Goal: Transaction & Acquisition: Purchase product/service

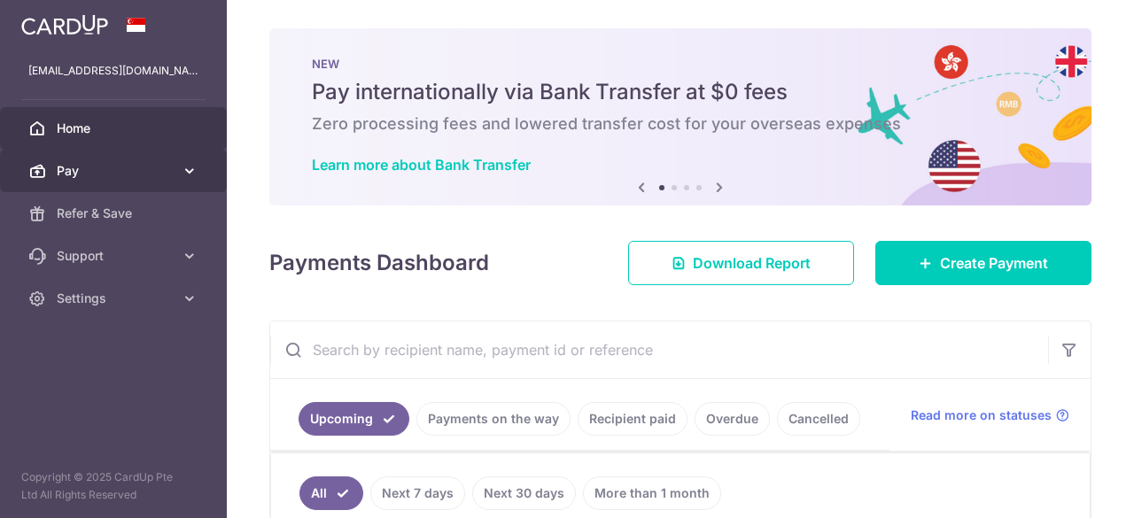
click at [121, 164] on span "Pay" at bounding box center [115, 171] width 117 height 18
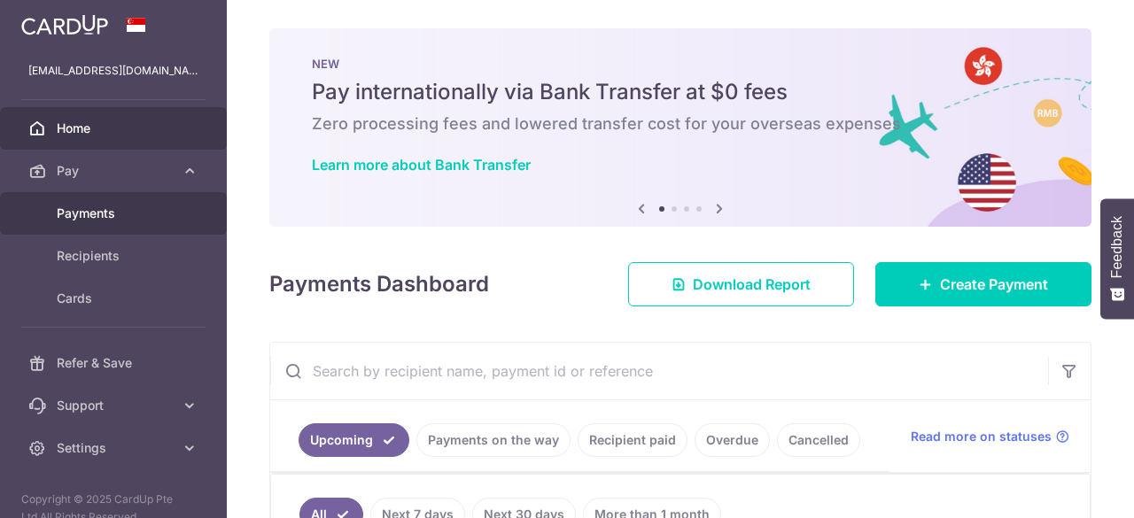
click at [126, 204] on link "Payments" at bounding box center [113, 213] width 227 height 43
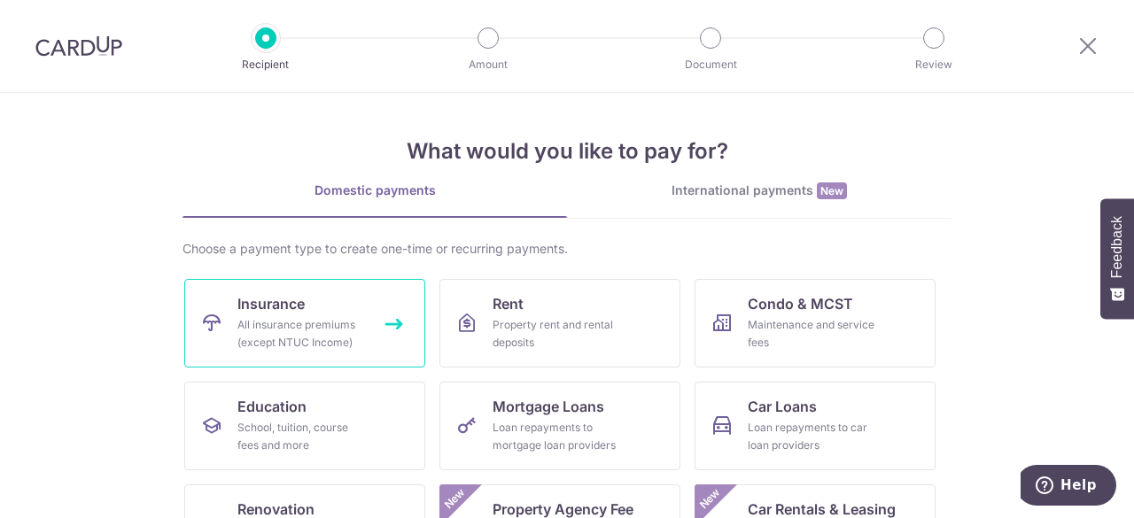
click at [344, 339] on div "All insurance premiums (except NTUC Income)" at bounding box center [301, 333] width 128 height 35
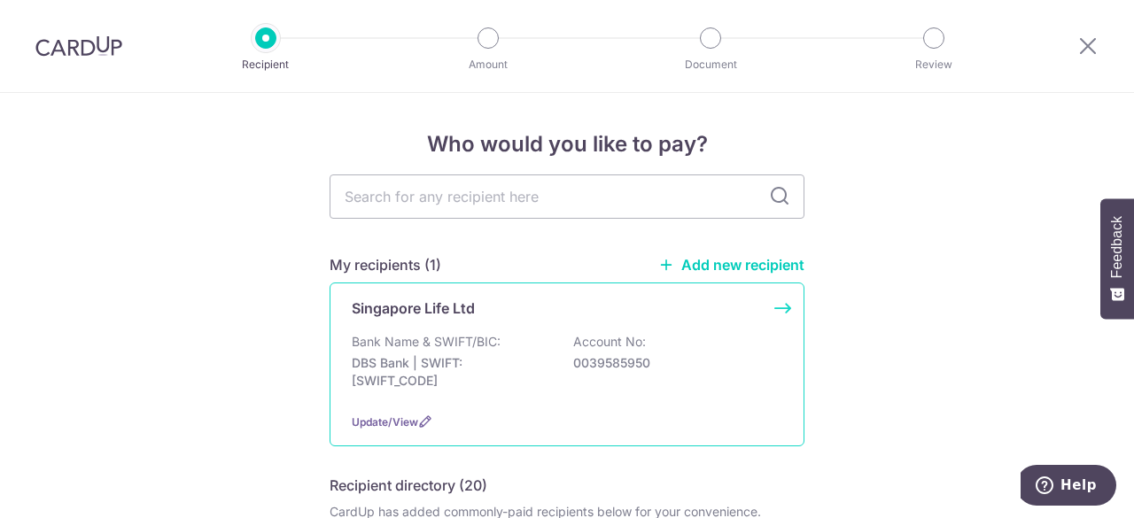
click at [566, 336] on div "Bank Name & SWIFT/BIC: DBS Bank | SWIFT: DBSSSGSGXXX Account No: 0039585950" at bounding box center [567, 366] width 431 height 66
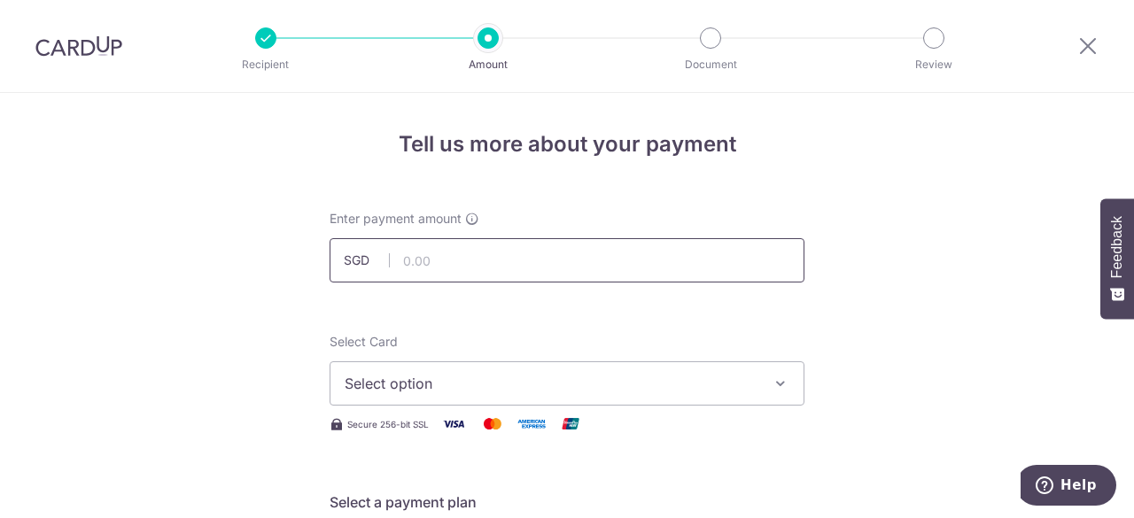
click at [518, 264] on input "text" at bounding box center [567, 260] width 475 height 44
type input "121.75"
click at [755, 362] on button "Select option" at bounding box center [567, 384] width 475 height 44
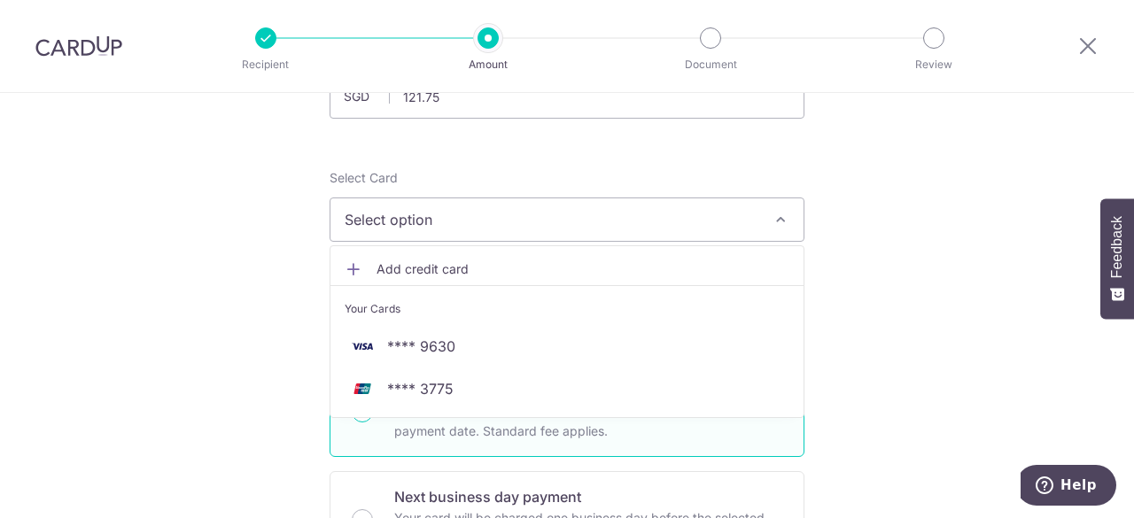
scroll to position [177, 0]
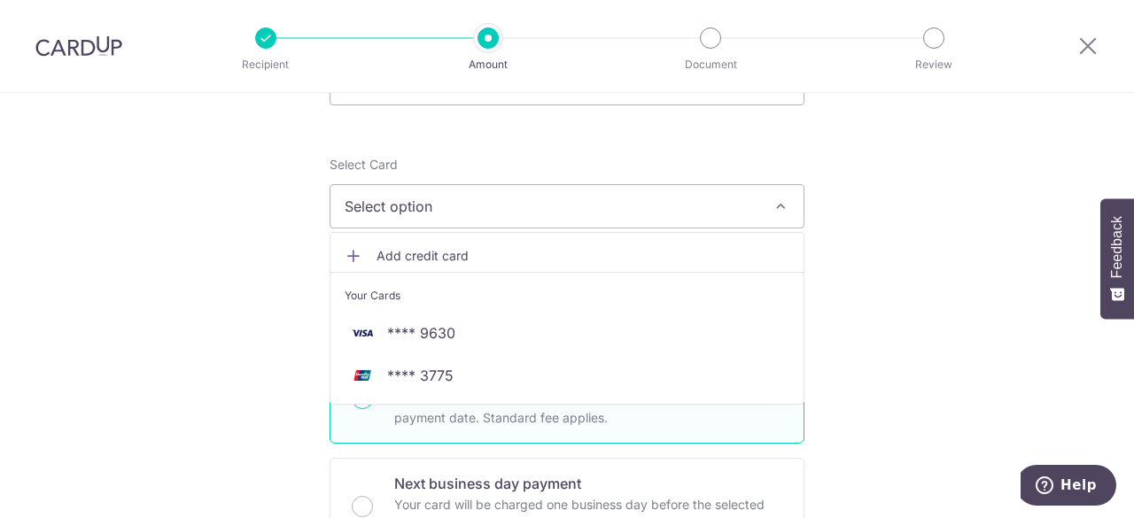
click at [447, 261] on span "Add credit card" at bounding box center [583, 256] width 413 height 18
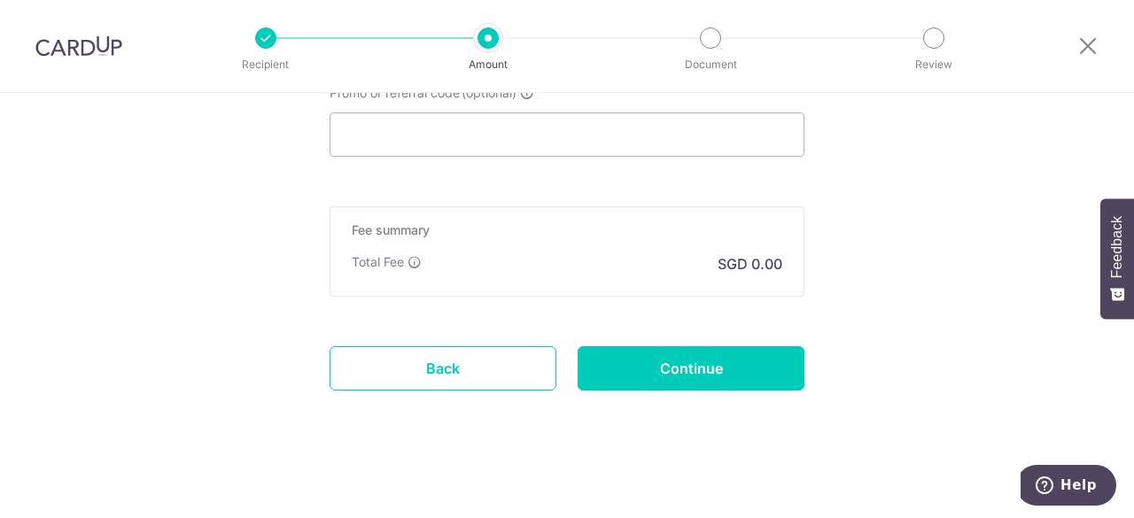
scroll to position [1304, 0]
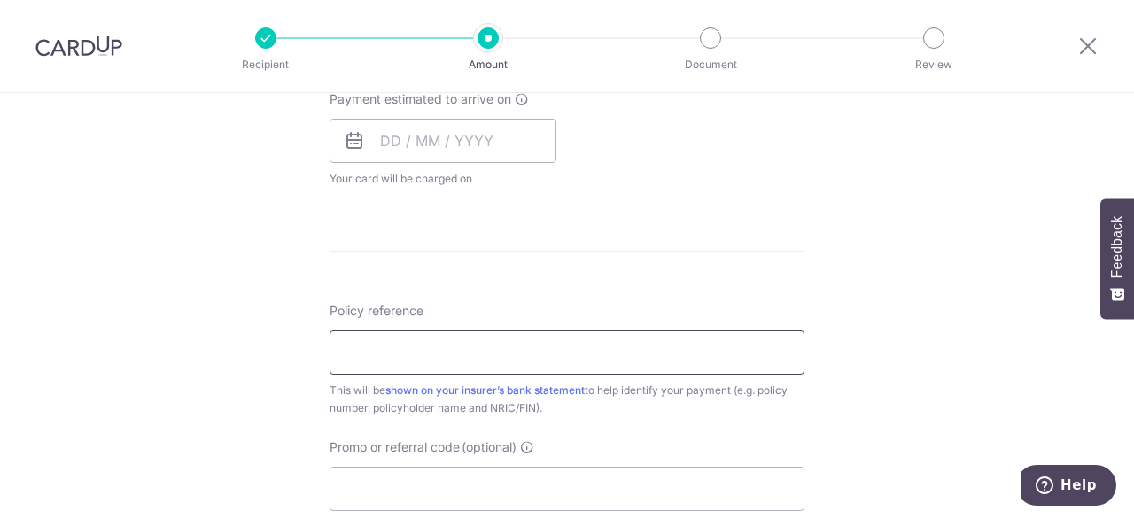
click at [633, 358] on input "Policy reference" at bounding box center [567, 353] width 475 height 44
click at [530, 467] on input "Promo or referral code (optional)" at bounding box center [567, 489] width 475 height 44
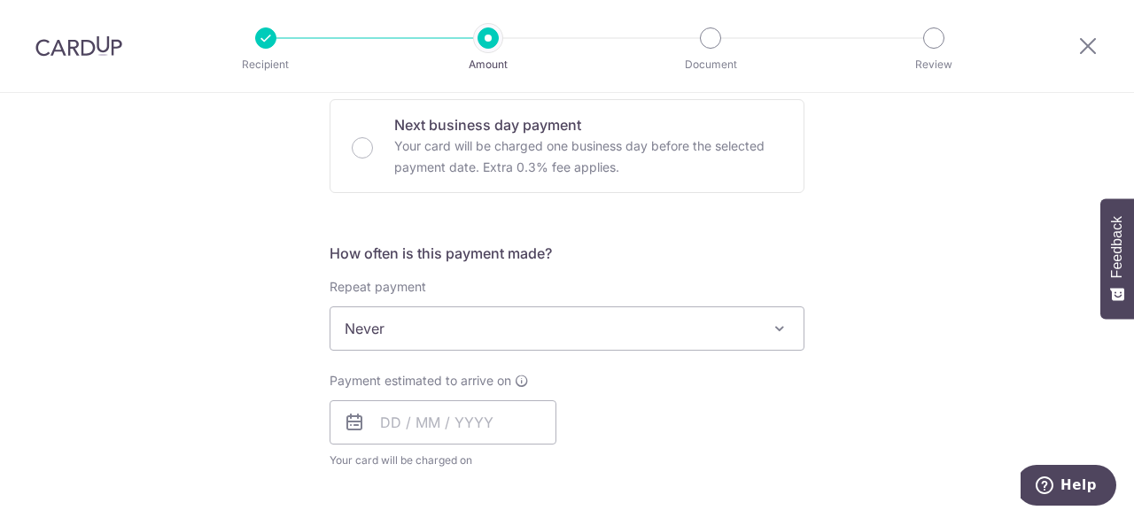
scroll to position [950, 0]
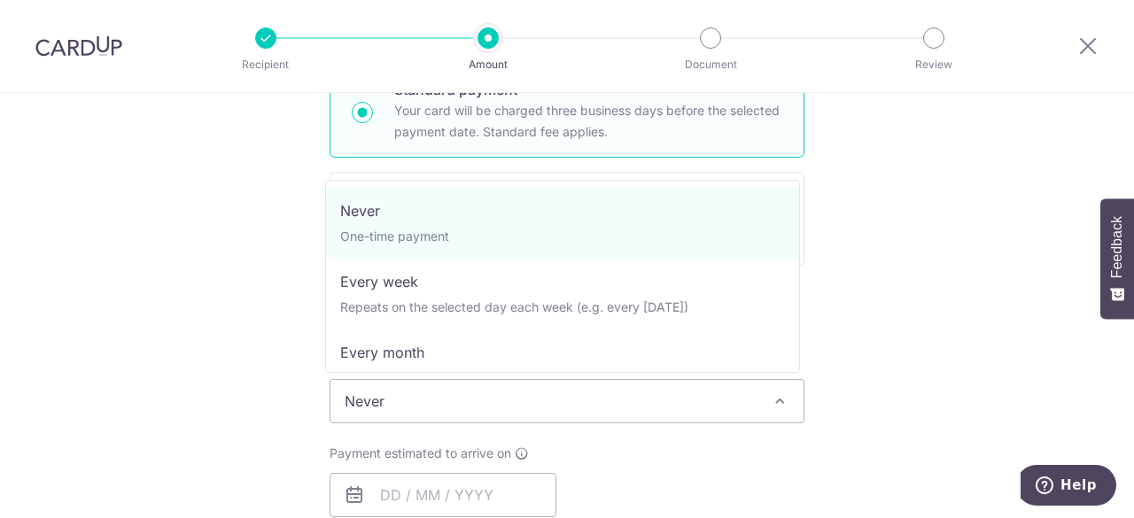
click at [533, 398] on span "Never" at bounding box center [567, 401] width 473 height 43
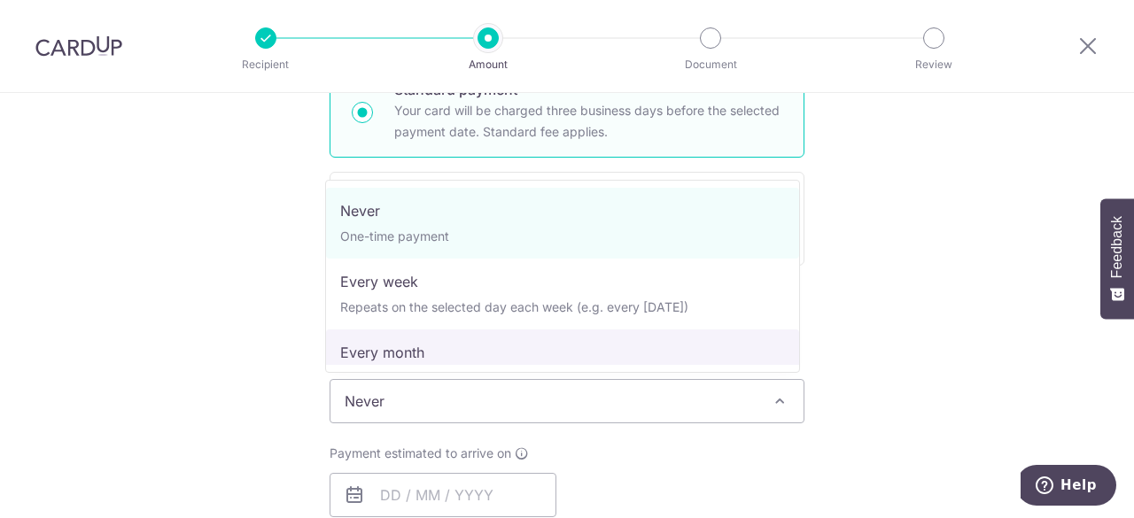
select select "3"
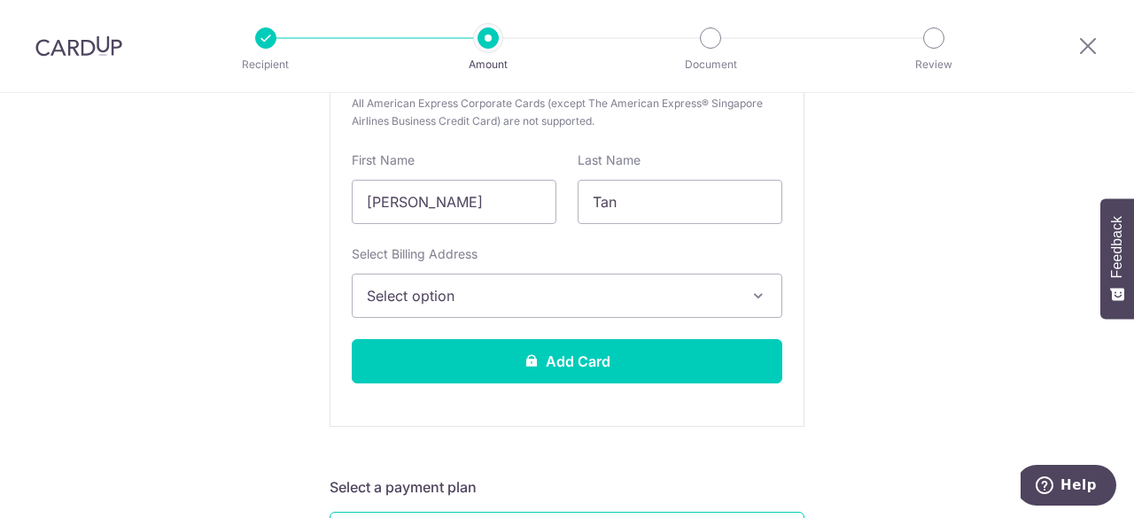
scroll to position [241, 0]
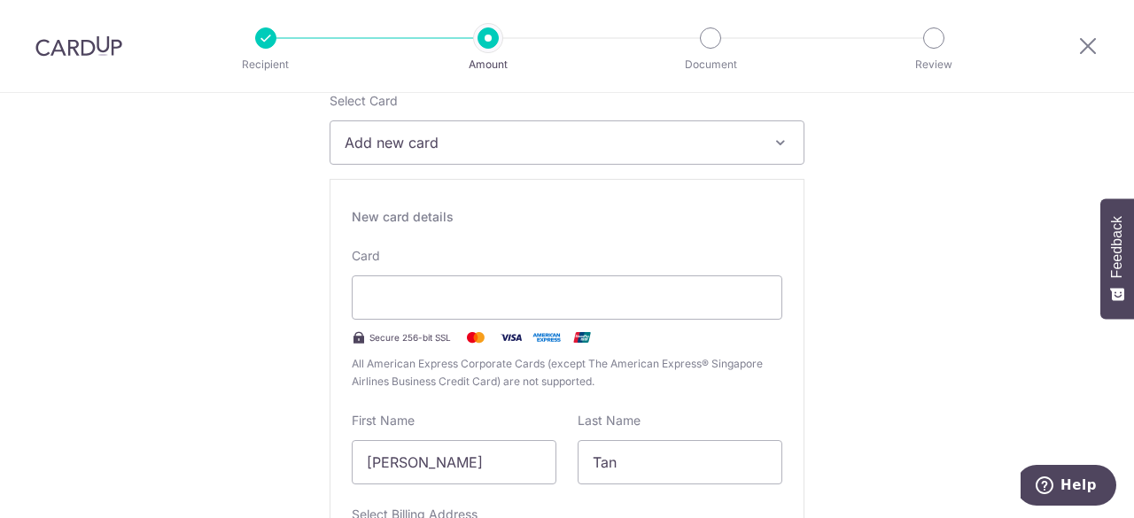
click at [581, 140] on span "Add new card" at bounding box center [551, 142] width 413 height 21
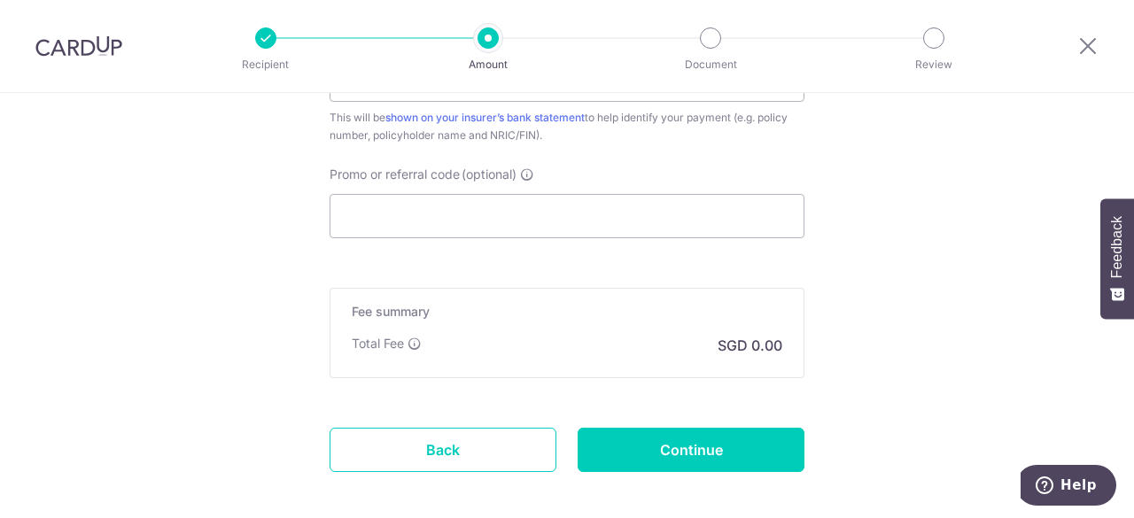
scroll to position [1677, 0]
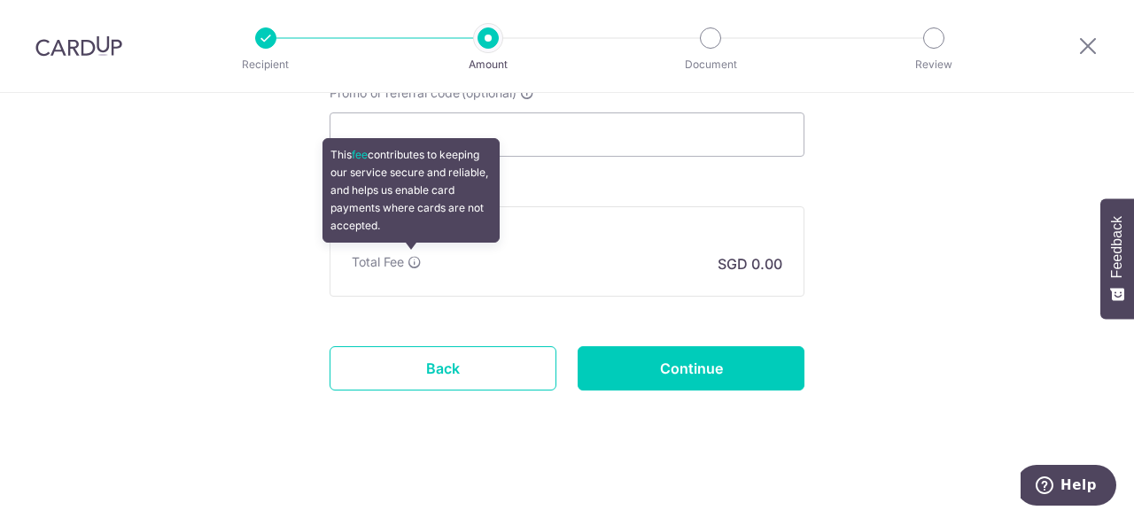
click at [417, 255] on icon at bounding box center [415, 262] width 14 height 14
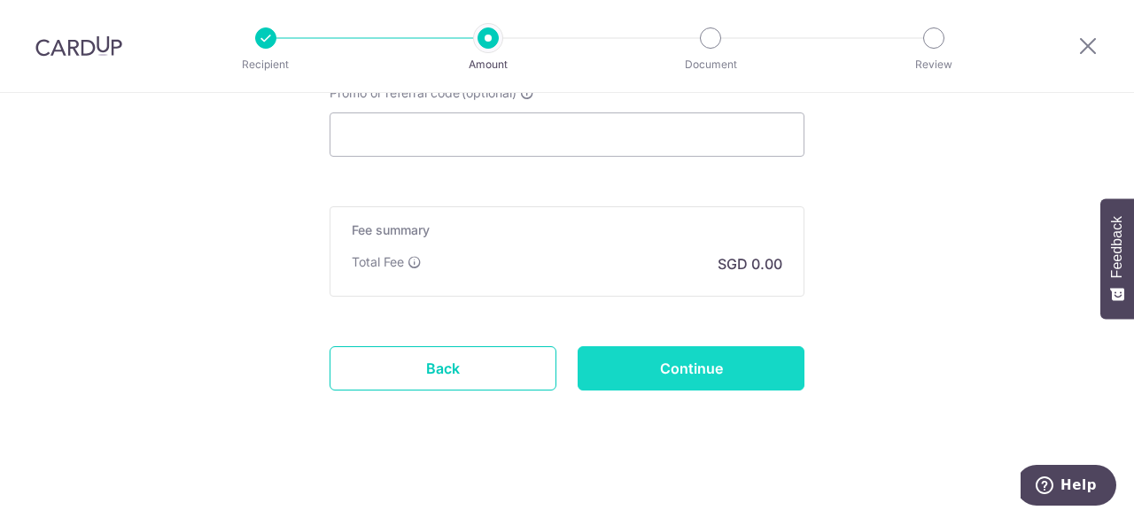
click at [610, 366] on input "Continue" at bounding box center [691, 368] width 227 height 44
type input "Create Schedule"
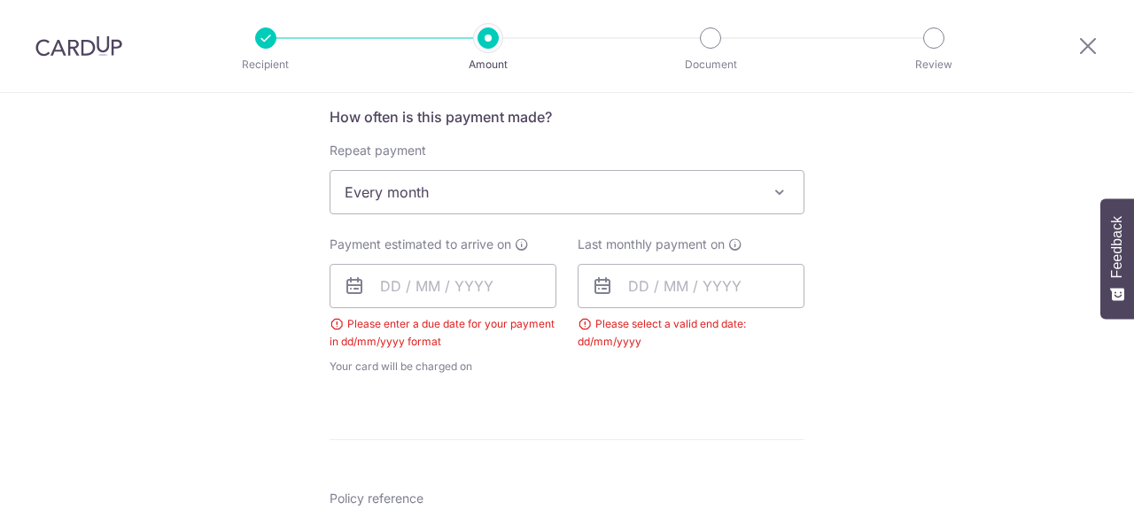
scroll to position [703, 0]
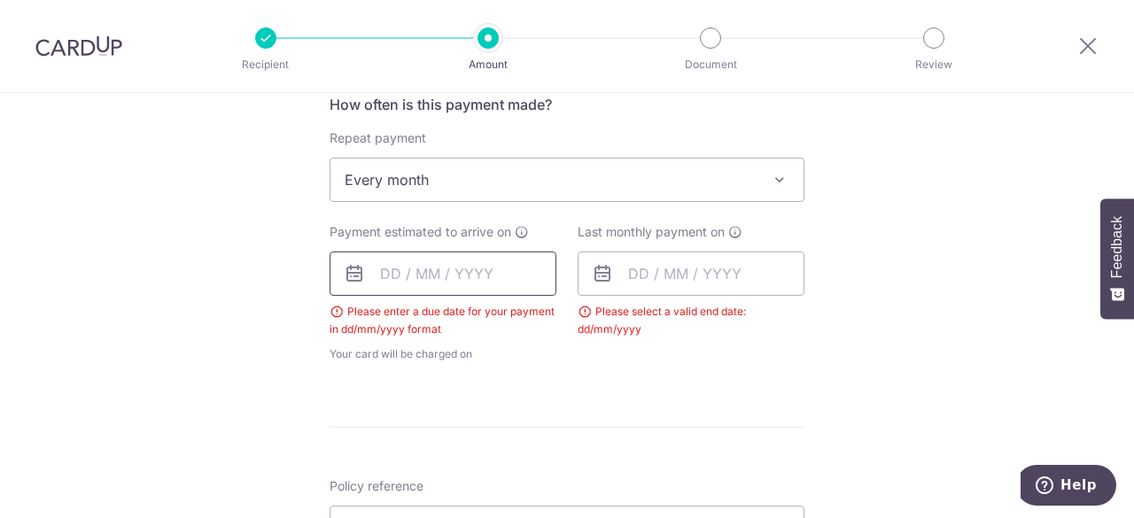
click at [496, 276] on input "text" at bounding box center [443, 274] width 227 height 44
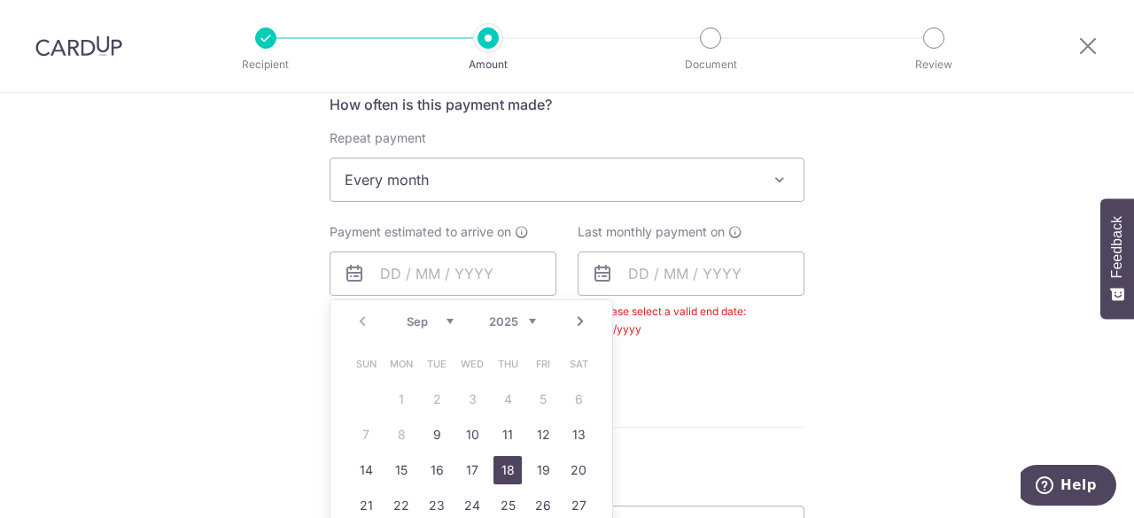
click at [505, 465] on link "18" at bounding box center [508, 470] width 28 height 28
type input "[DATE]"
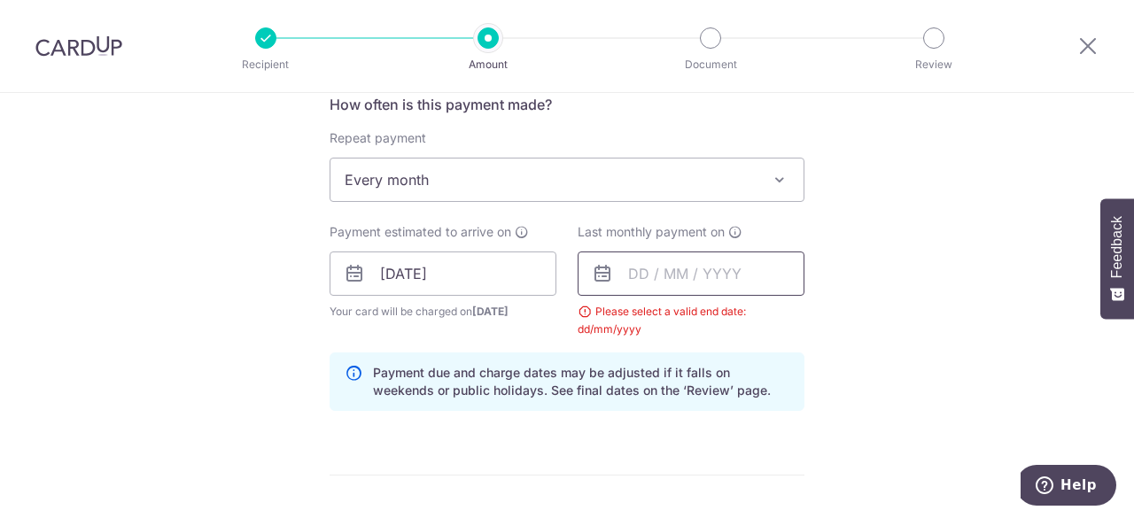
click at [660, 284] on input "text" at bounding box center [691, 274] width 227 height 44
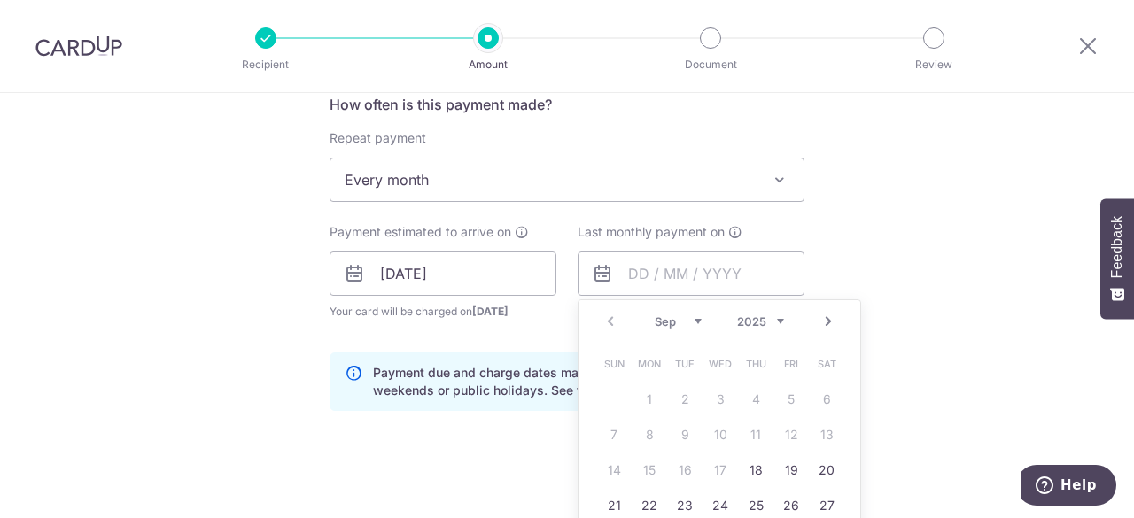
click at [823, 315] on link "Next" at bounding box center [828, 321] width 21 height 21
click at [608, 320] on link "Prev" at bounding box center [610, 321] width 21 height 21
click at [764, 315] on select "2025 2026 2027 2028 2029 2030 2031 2032 2033 2034 2035" at bounding box center [760, 322] width 47 height 14
click at [782, 469] on link "18" at bounding box center [791, 470] width 28 height 28
type input "18/09/2026"
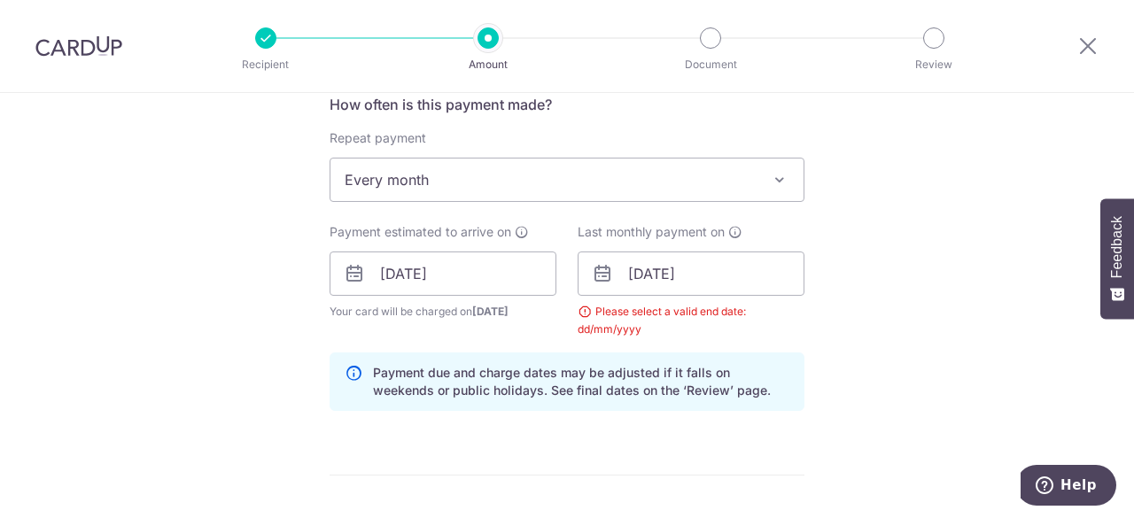
scroll to position [1057, 0]
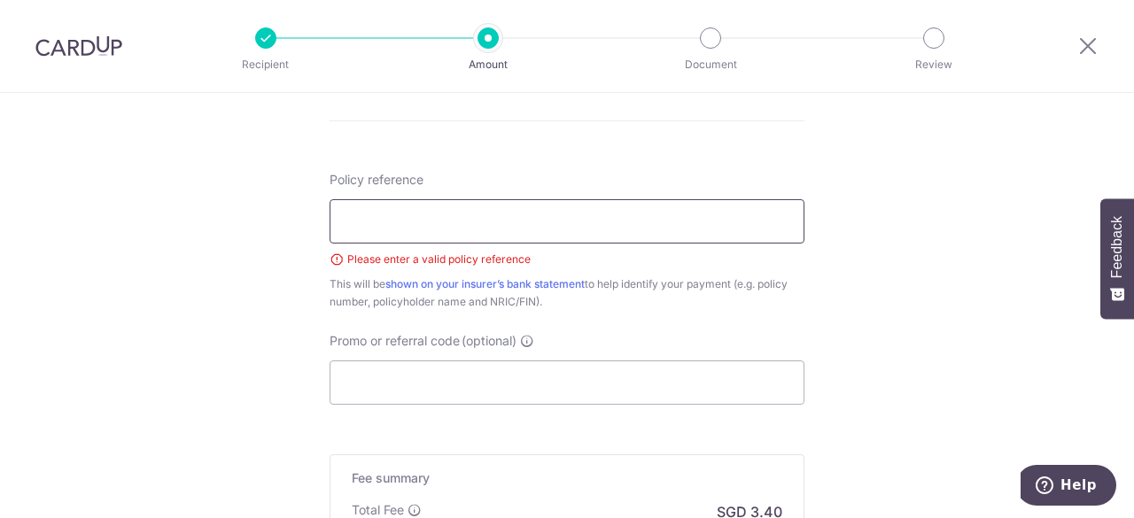
drag, startPoint x: 623, startPoint y: 232, endPoint x: 572, endPoint y: 234, distance: 50.5
click at [623, 232] on input "Policy reference" at bounding box center [567, 221] width 475 height 44
drag, startPoint x: 419, startPoint y: 222, endPoint x: 357, endPoint y: 223, distance: 62.1
click at [357, 223] on input "Policy reference" at bounding box center [567, 221] width 475 height 44
click at [370, 221] on input "Policy reference" at bounding box center [567, 221] width 475 height 44
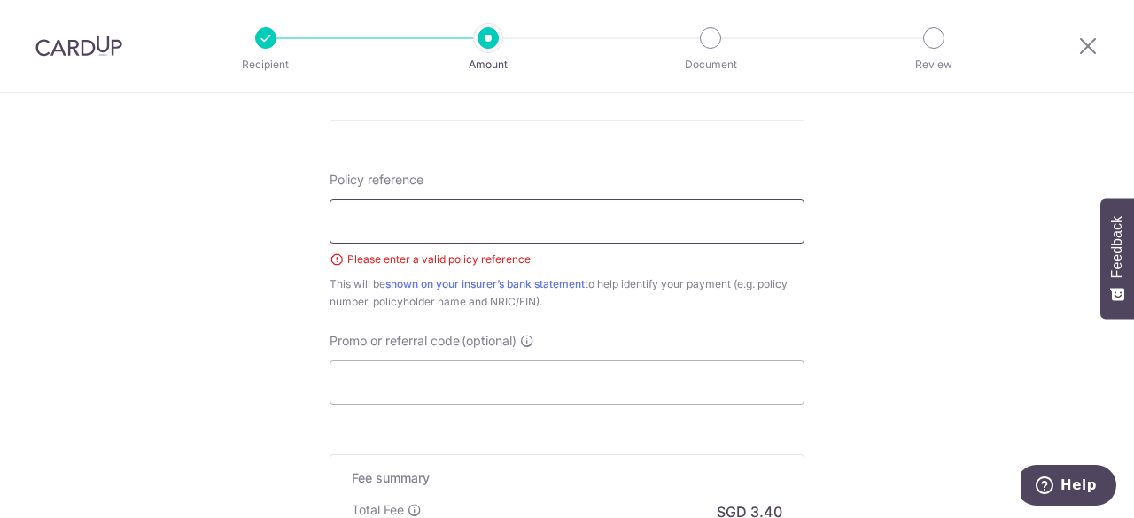
click at [370, 221] on input "Policy reference" at bounding box center [567, 221] width 475 height 44
click at [496, 362] on input "Promo or referral code (optional)" at bounding box center [567, 383] width 475 height 44
click at [401, 222] on input "Policy reference" at bounding box center [567, 221] width 475 height 44
type input "8"
drag, startPoint x: 527, startPoint y: 215, endPoint x: 181, endPoint y: 210, distance: 346.5
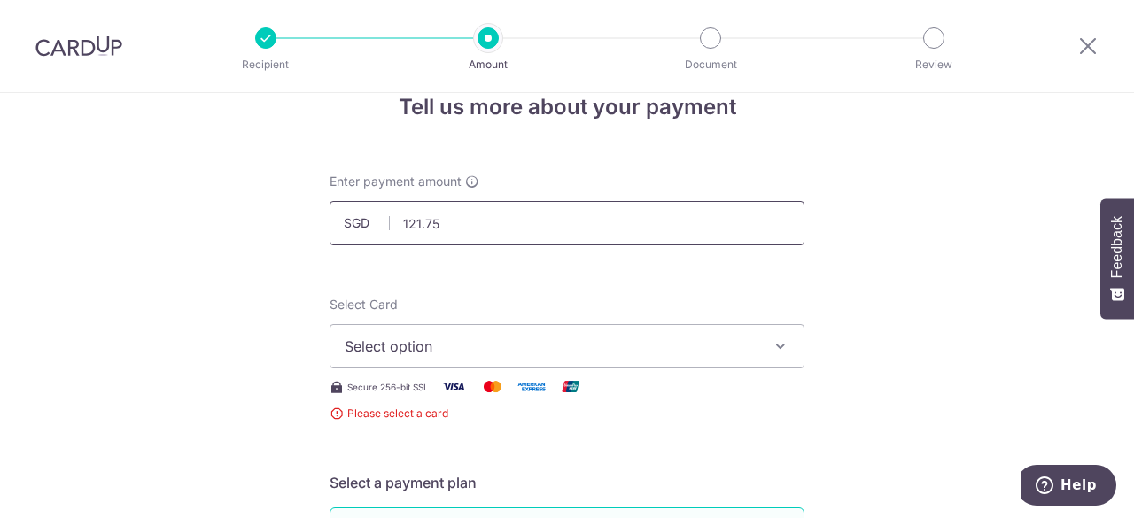
scroll to position [0, 0]
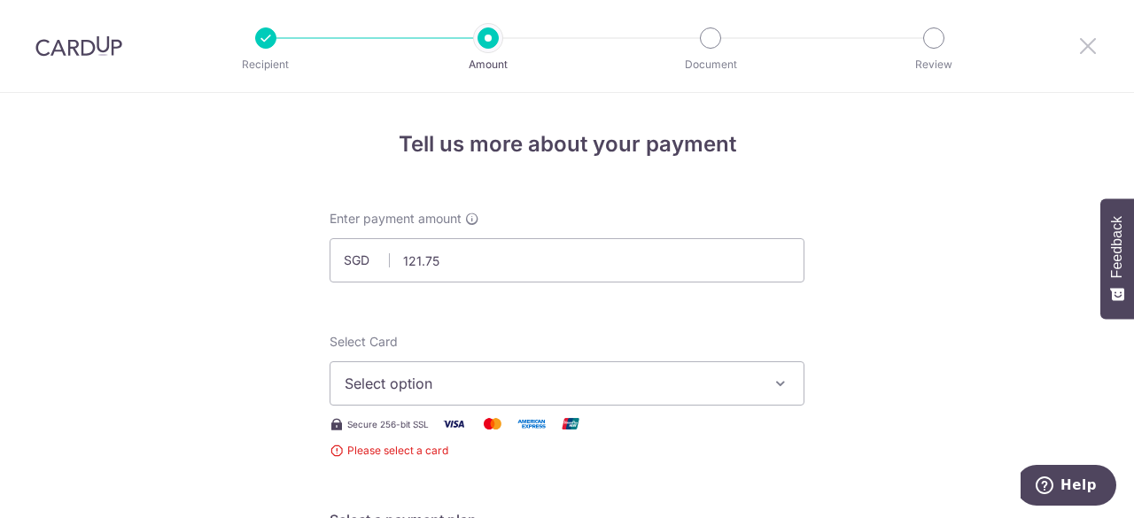
drag, startPoint x: 1086, startPoint y: 48, endPoint x: 647, endPoint y: 121, distance: 445.6
click at [1086, 48] on icon at bounding box center [1088, 46] width 21 height 22
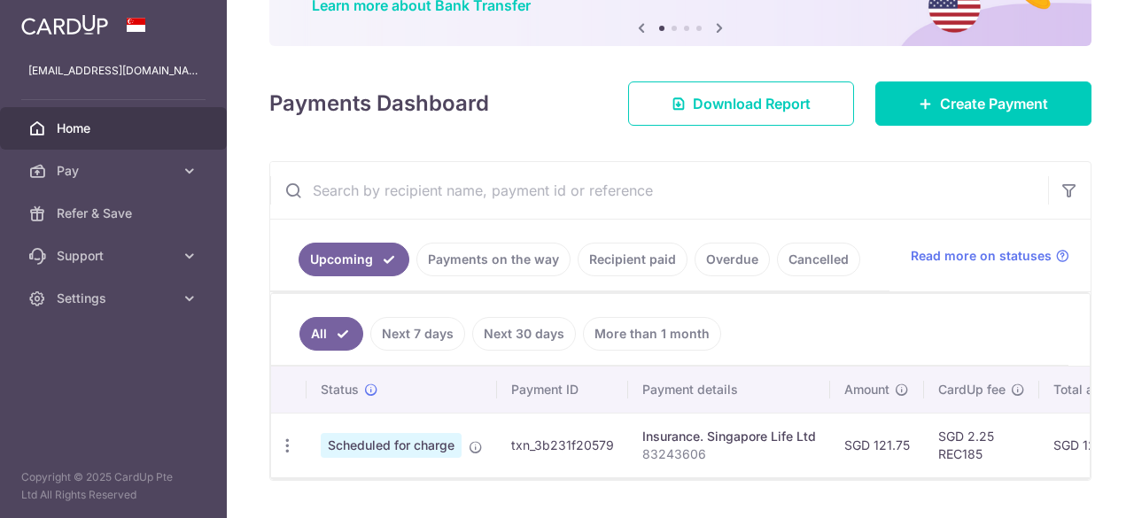
scroll to position [177, 0]
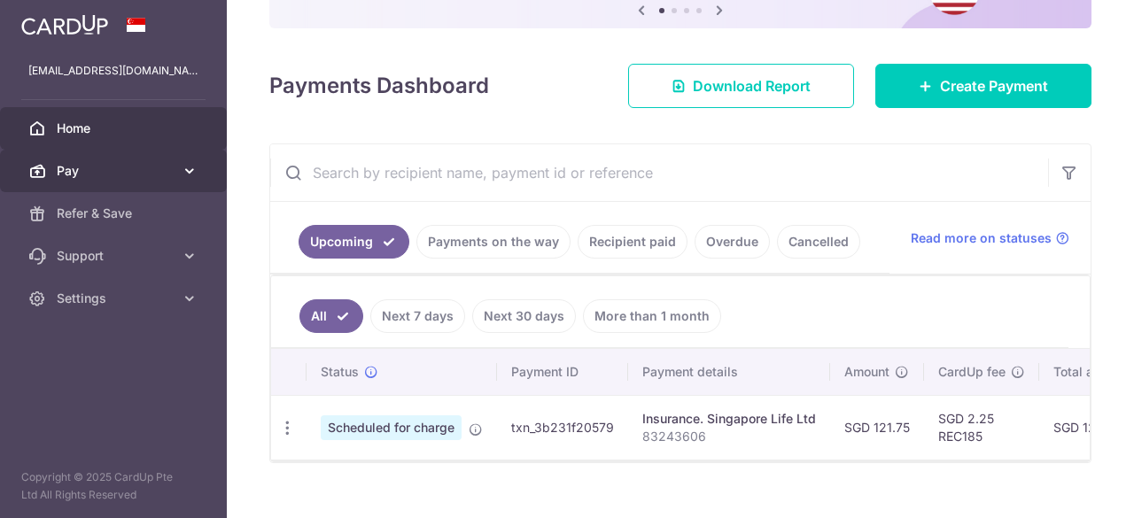
click at [184, 170] on icon at bounding box center [190, 171] width 18 height 18
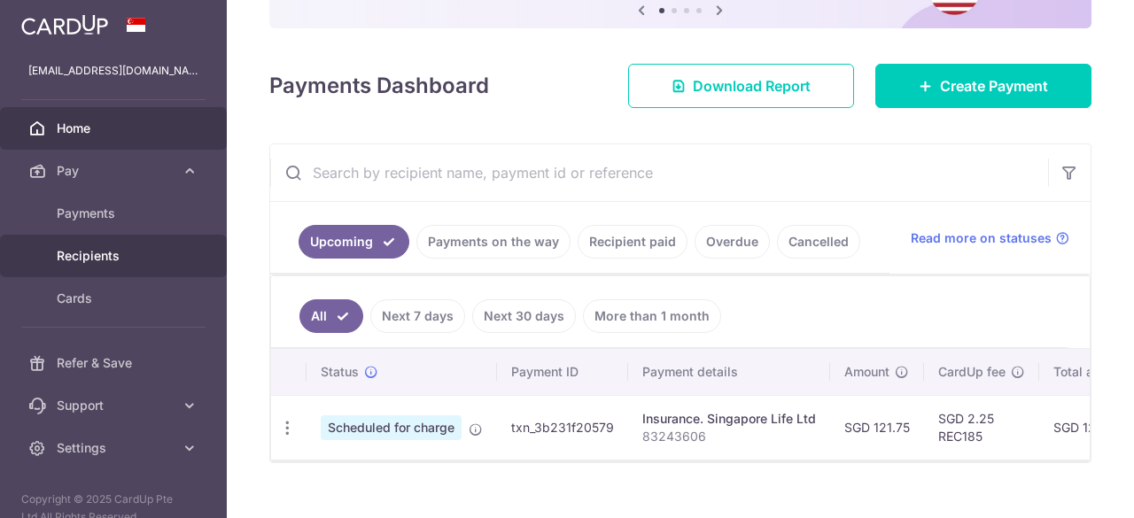
click at [112, 261] on span "Recipients" at bounding box center [115, 256] width 117 height 18
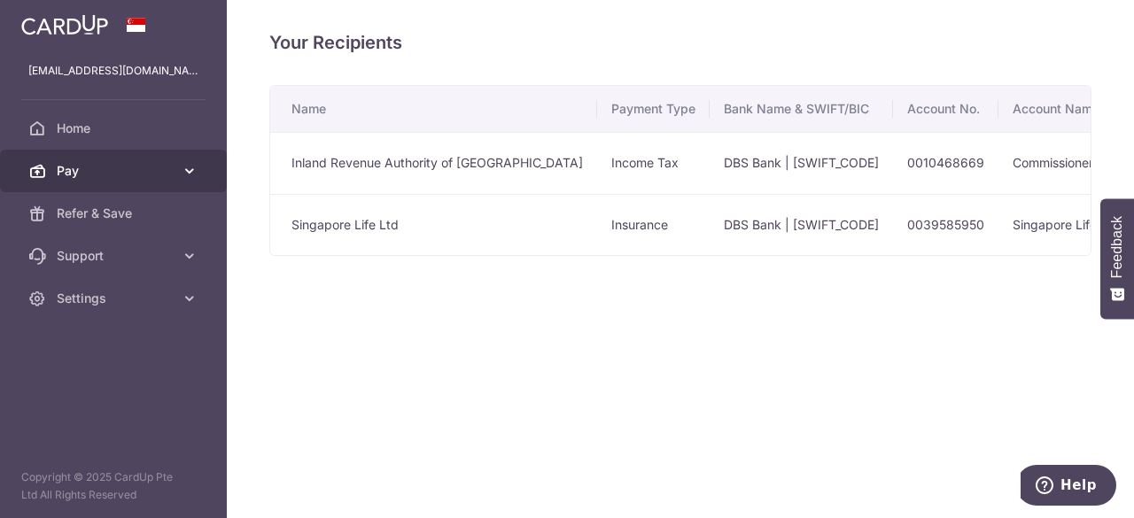
click at [190, 172] on icon at bounding box center [190, 171] width 18 height 18
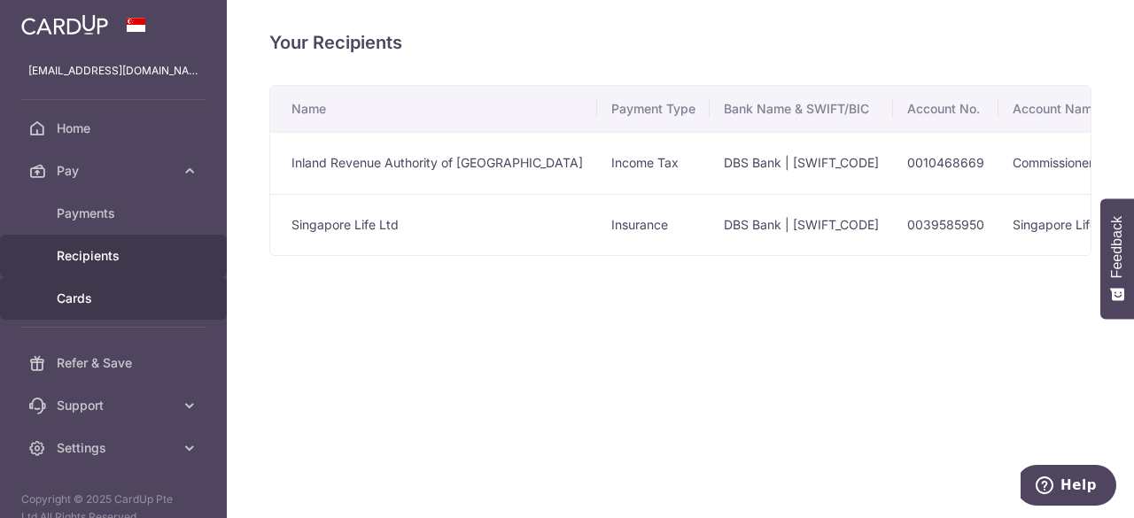
click at [94, 292] on span "Cards" at bounding box center [115, 299] width 117 height 18
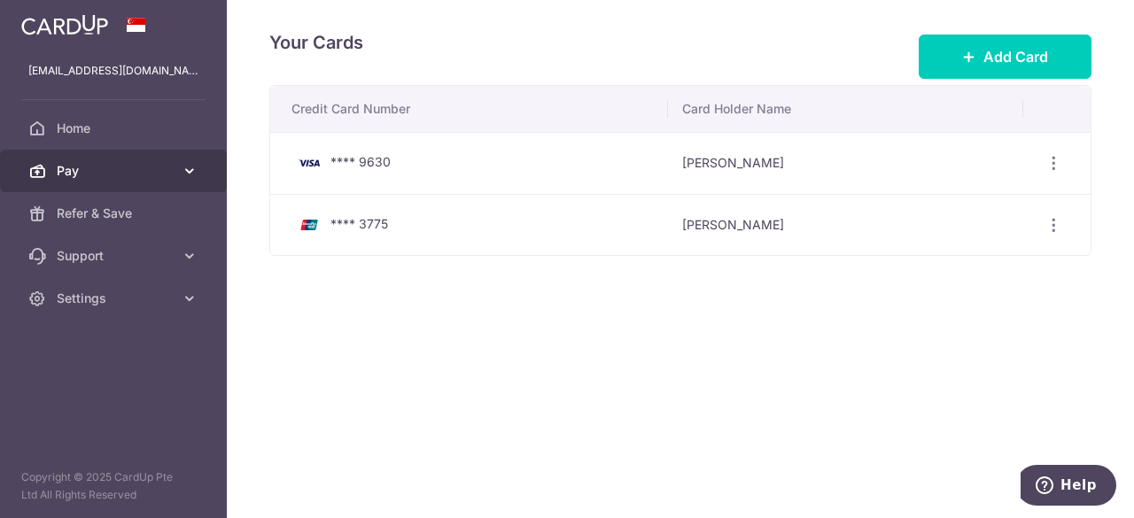
click at [144, 155] on link "Pay" at bounding box center [113, 171] width 227 height 43
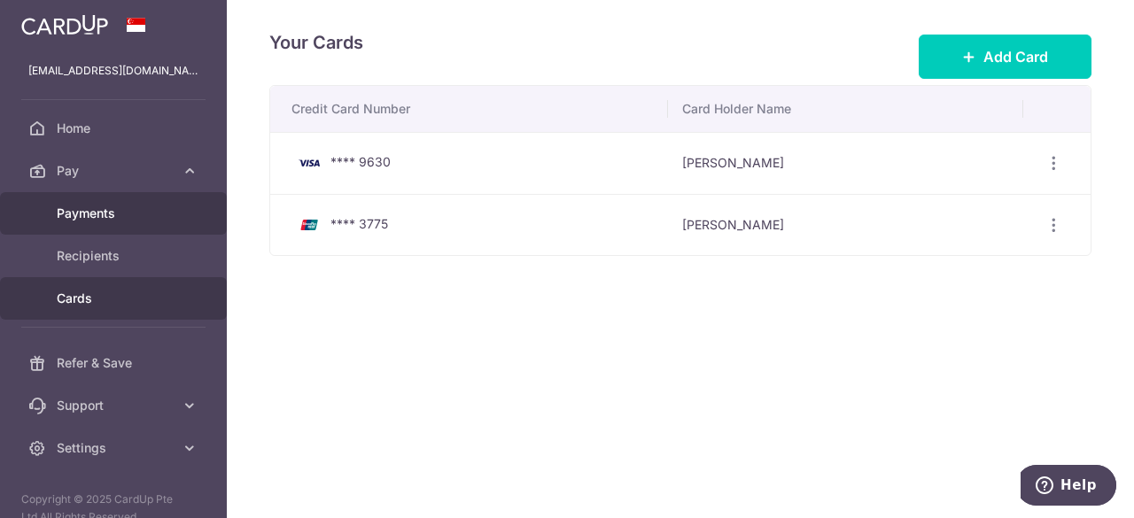
click at [99, 205] on span "Payments" at bounding box center [115, 214] width 117 height 18
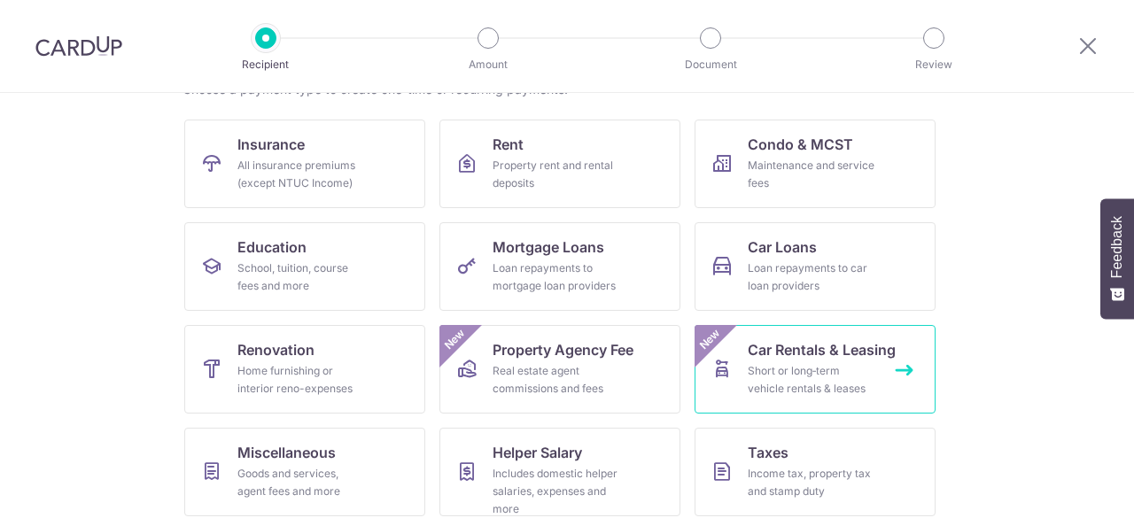
scroll to position [273, 0]
